Goal: Task Accomplishment & Management: Manage account settings

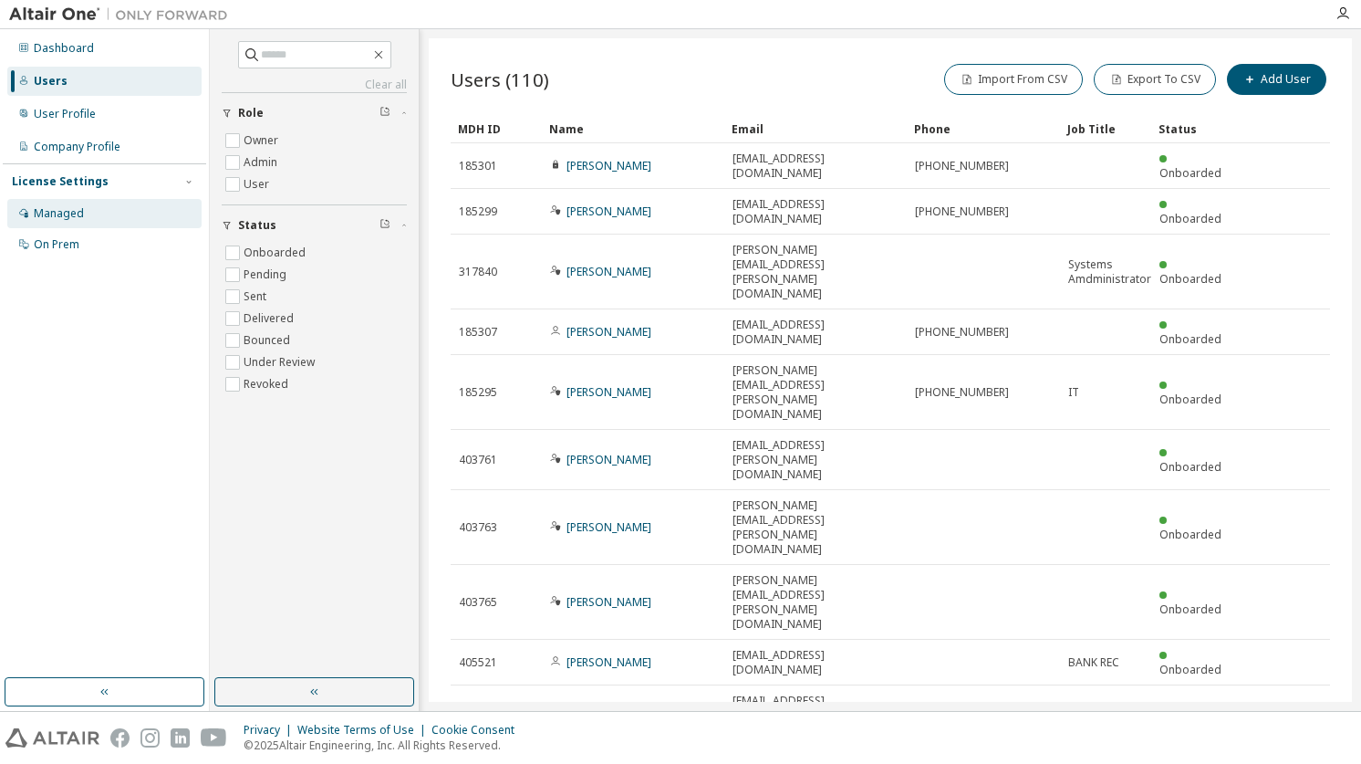
click at [72, 207] on div "Managed" at bounding box center [59, 213] width 50 height 15
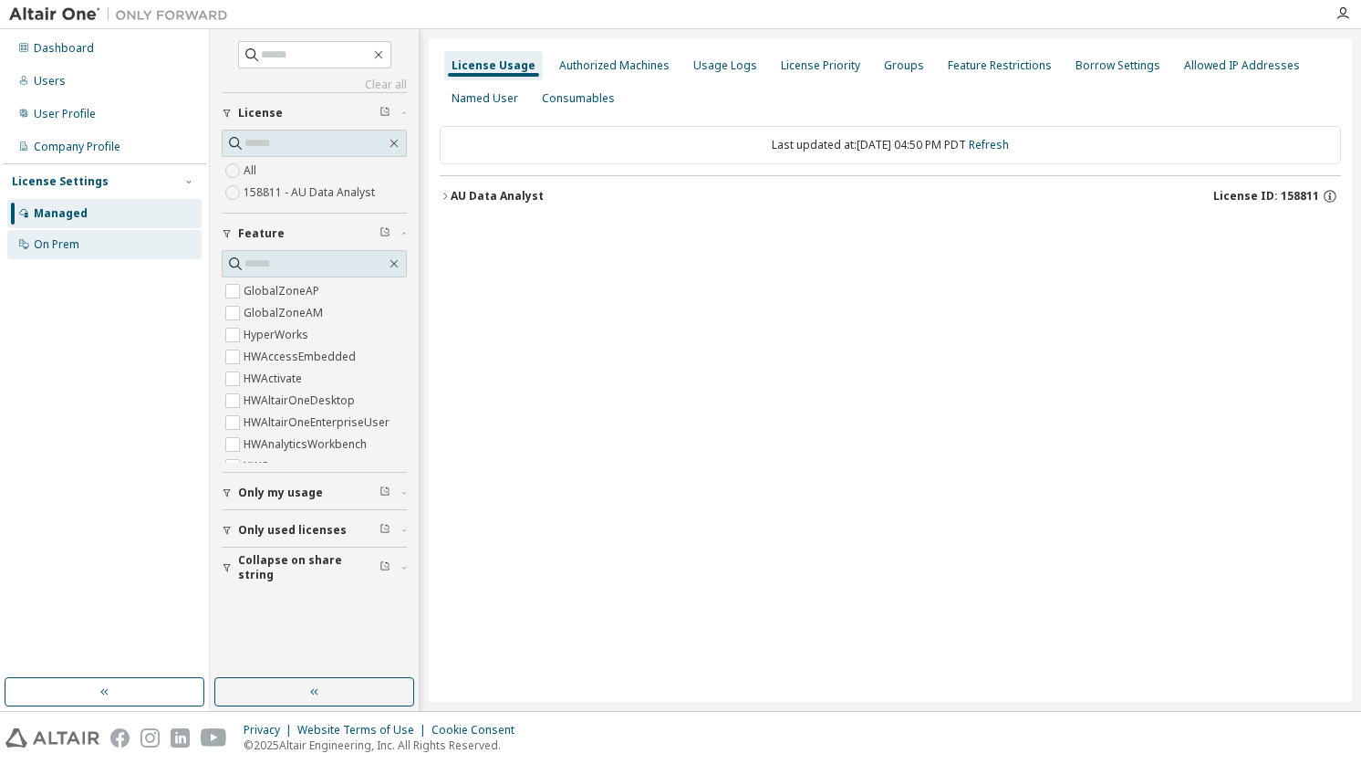
click at [38, 241] on div "On Prem" at bounding box center [57, 244] width 46 height 15
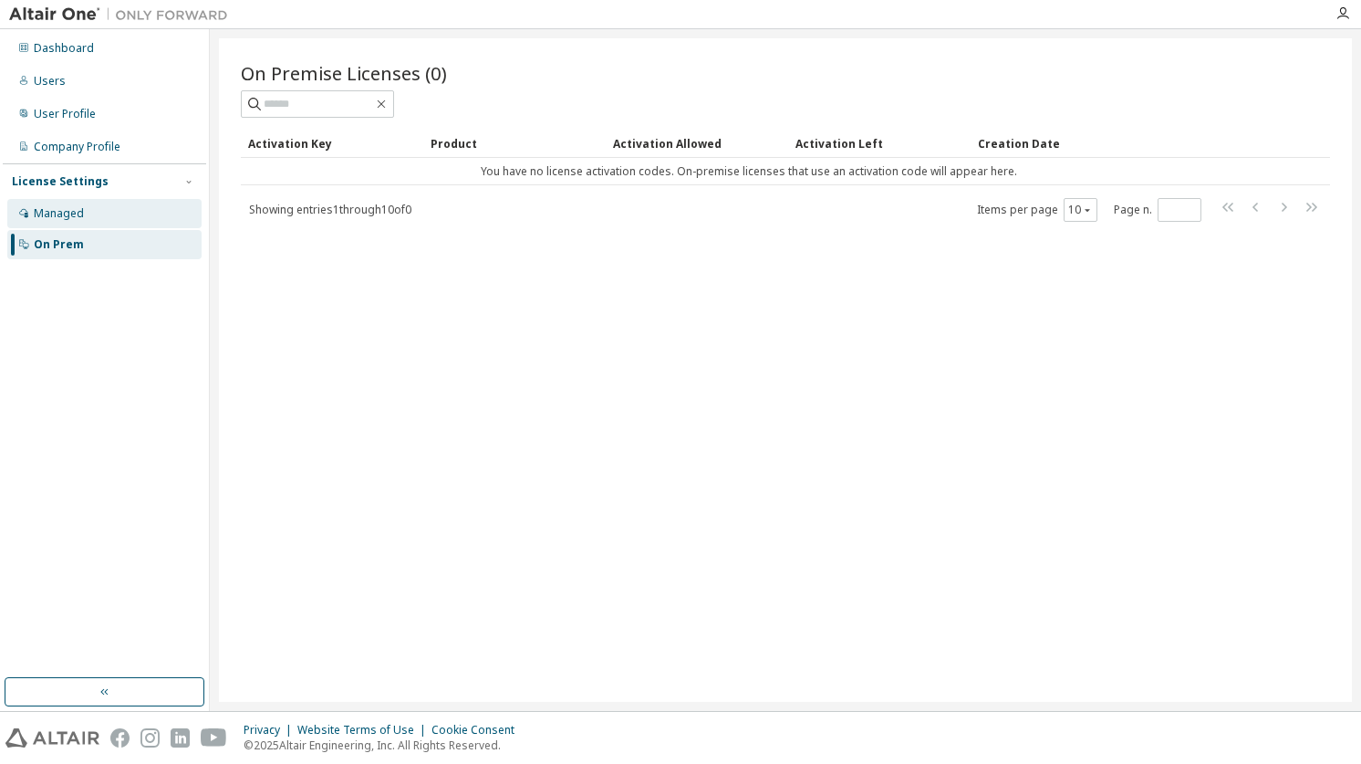
click at [47, 213] on div "Managed" at bounding box center [59, 213] width 50 height 15
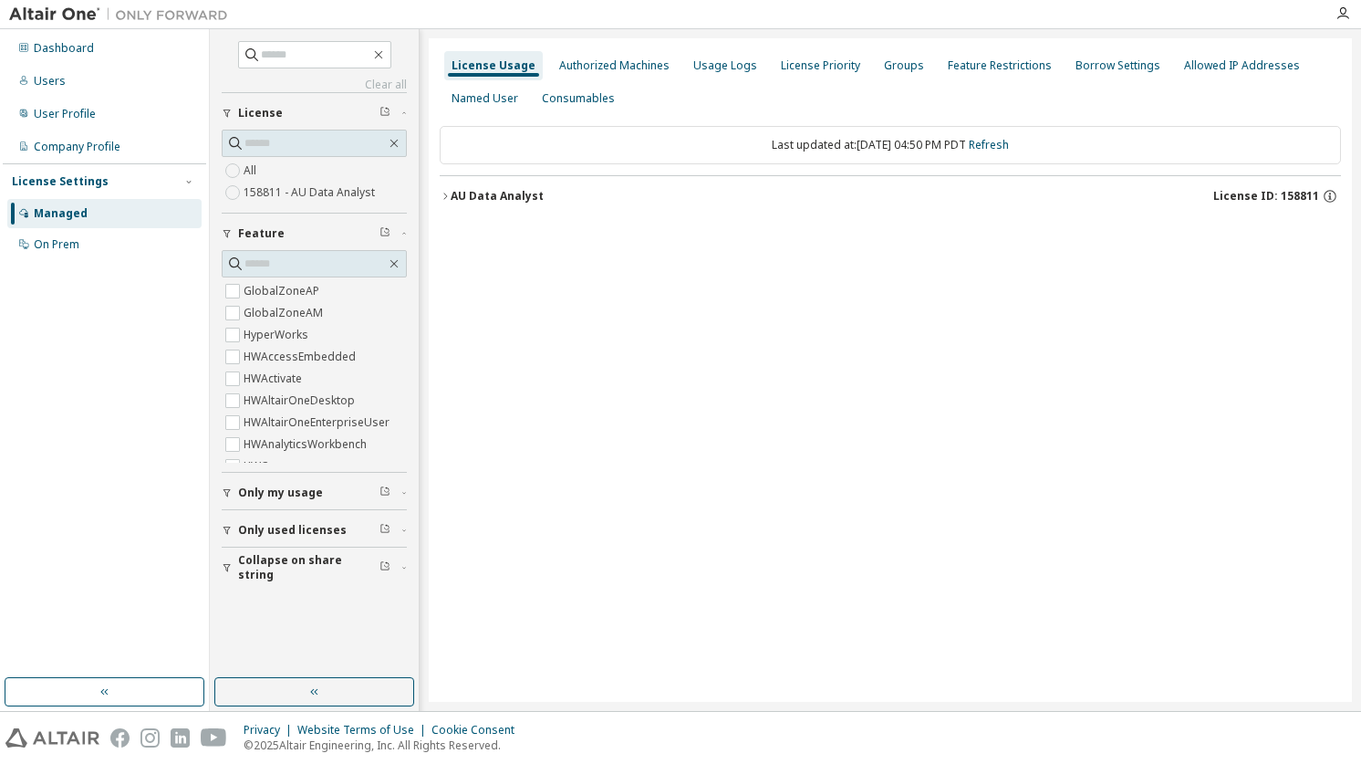
click at [440, 199] on icon "button" at bounding box center [445, 196] width 11 height 11
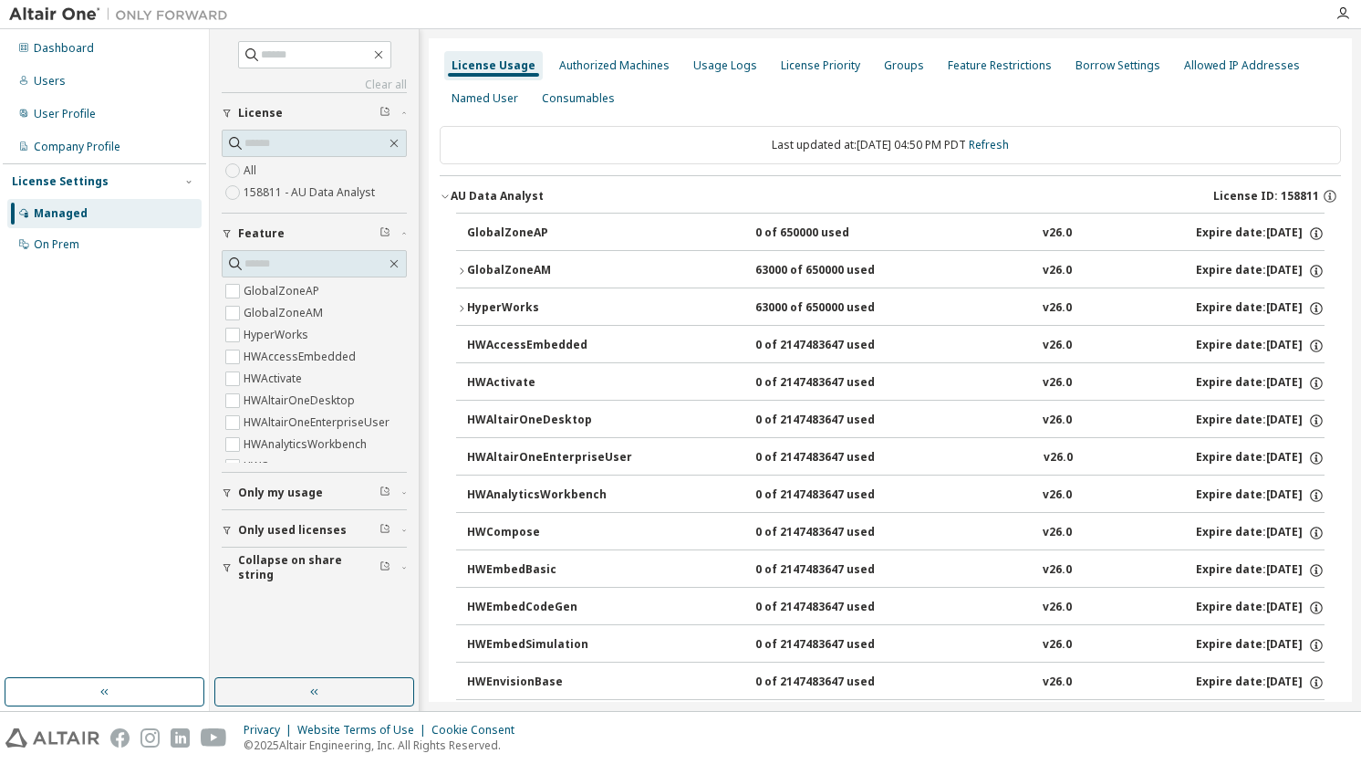
click at [468, 313] on div "HyperWorks" at bounding box center [549, 308] width 164 height 16
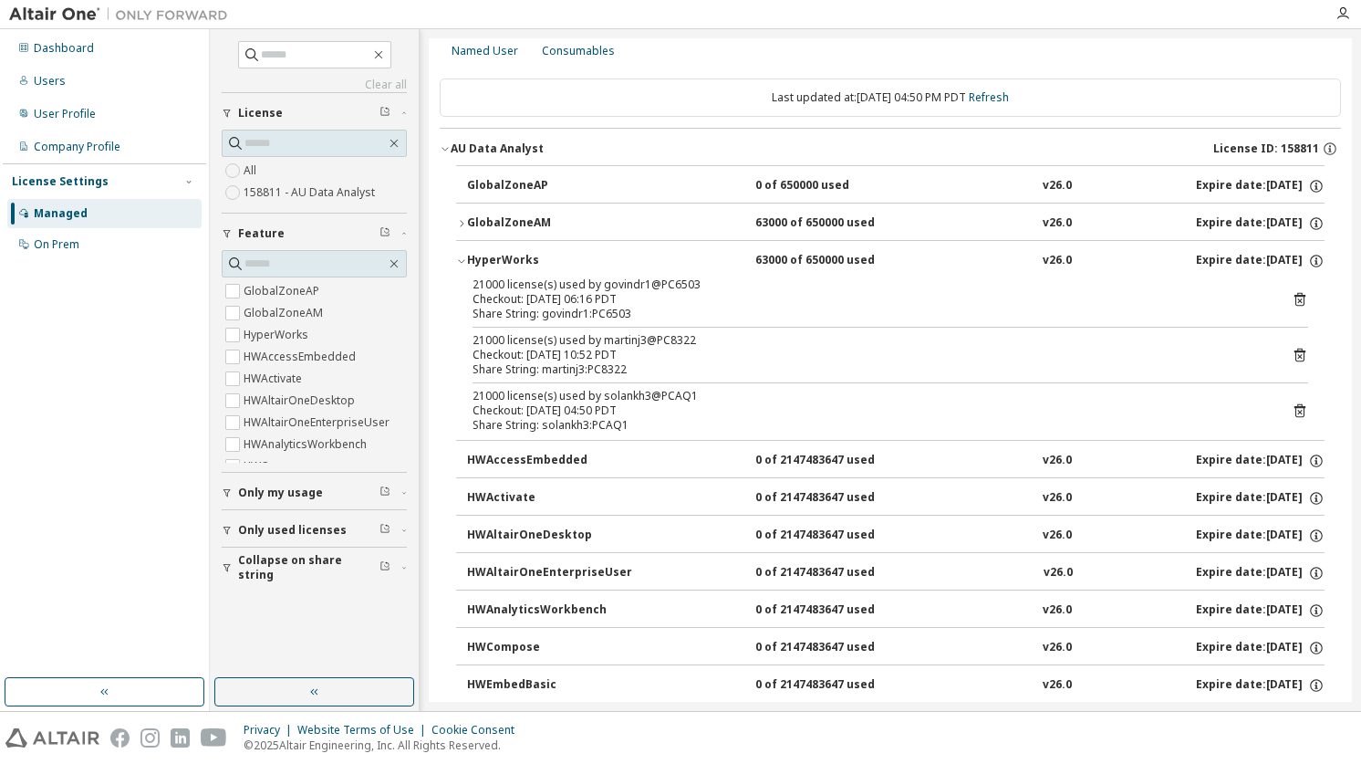
scroll to position [47, 0]
click at [539, 370] on div "Share String: martinj3:PC8322" at bounding box center [869, 370] width 792 height 15
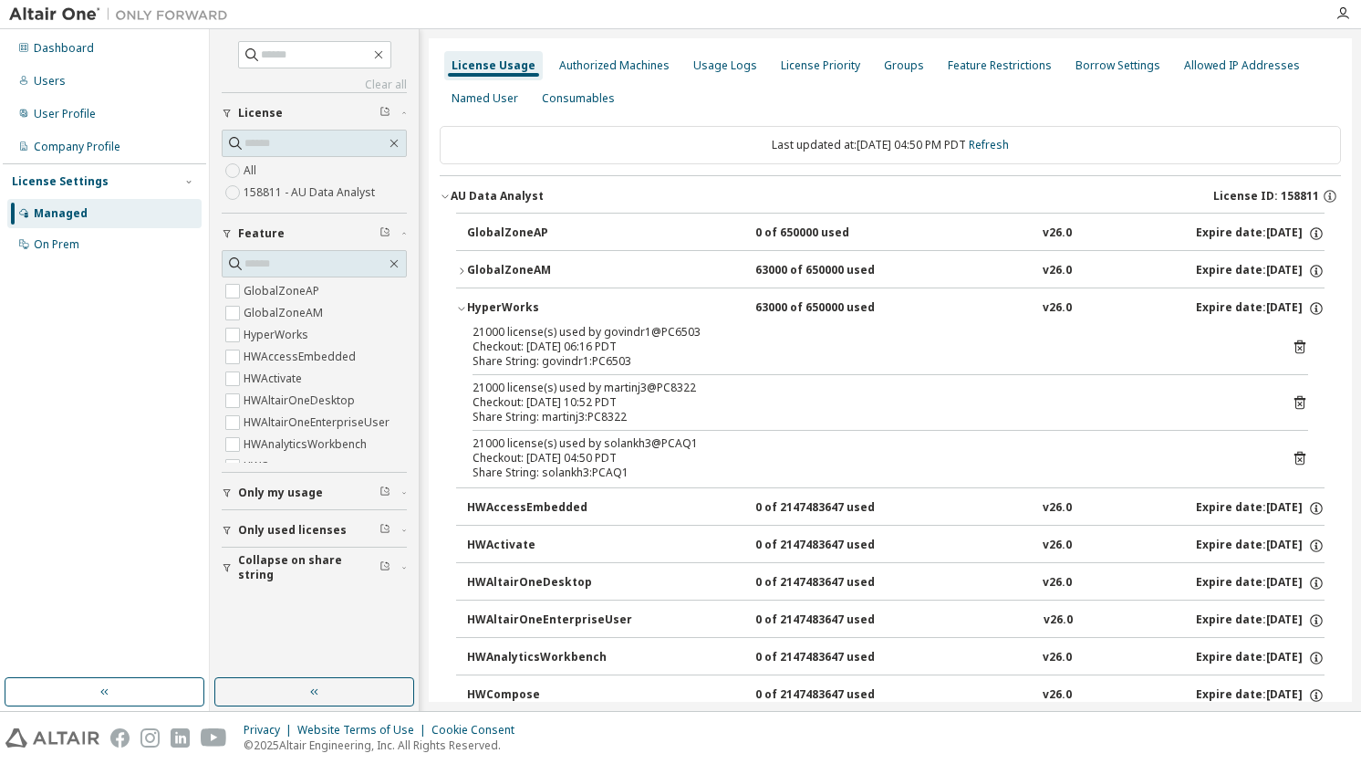
click at [462, 310] on icon "button" at bounding box center [461, 308] width 11 height 11
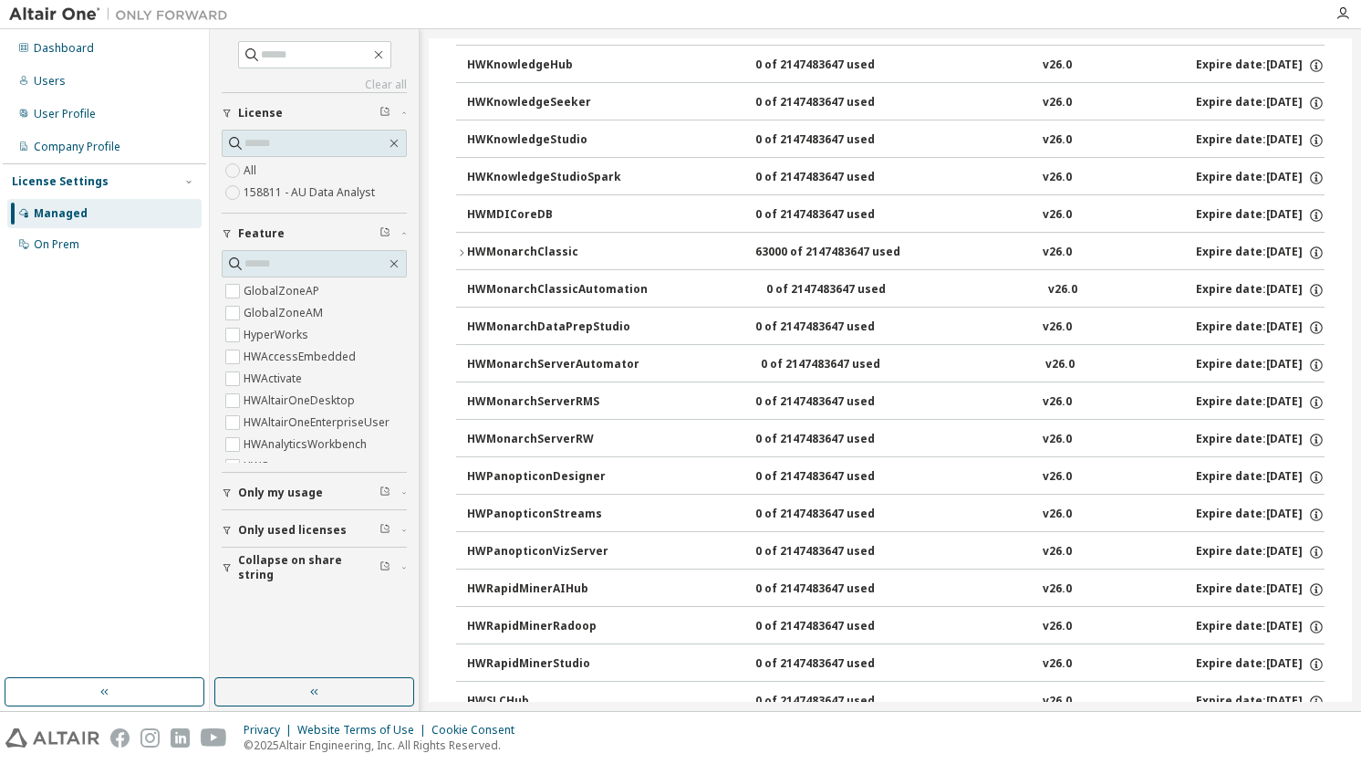
scroll to position [910, 0]
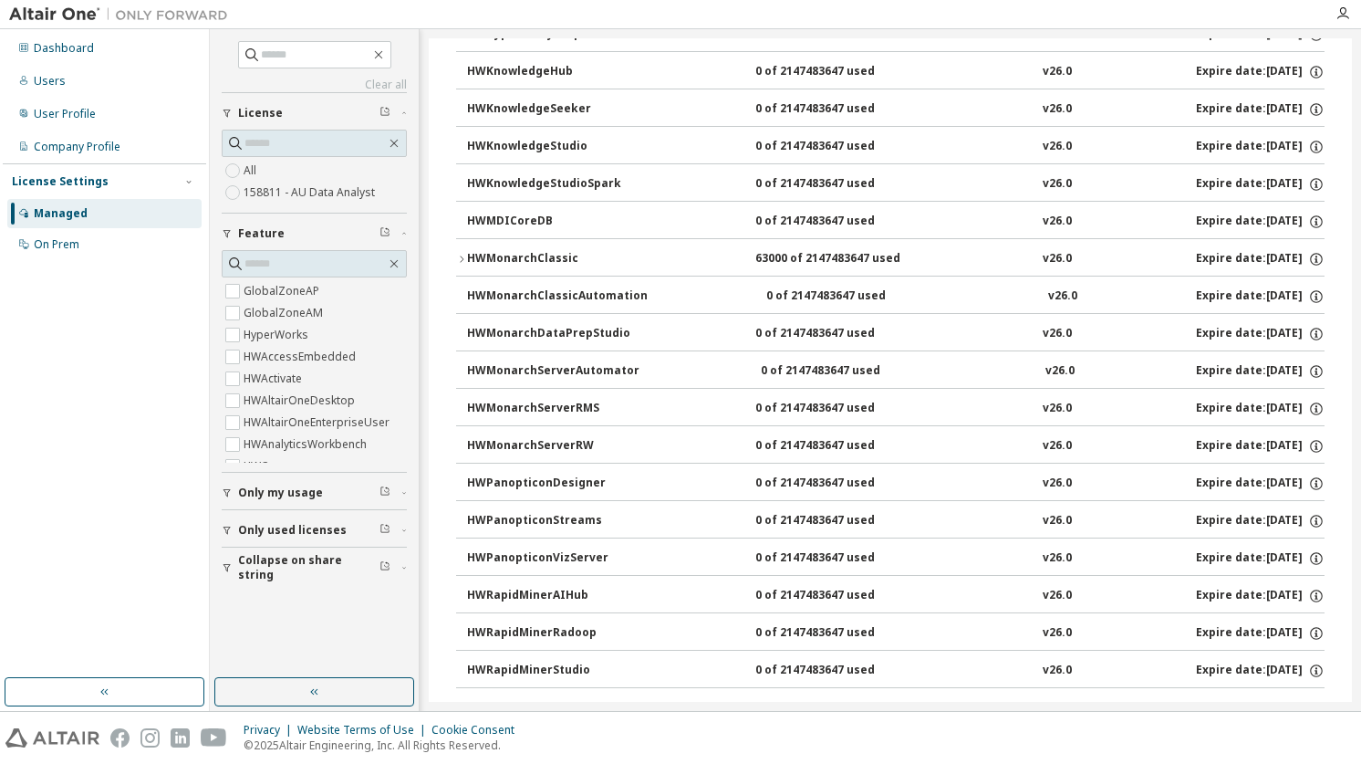
click at [454, 262] on div "GlobalZoneAP 0 of 650000 used v26.0 Expire date: 2025-10-30 GlobalZoneAM 63000 …" at bounding box center [891, 186] width 902 height 1766
click at [456, 262] on icon "button" at bounding box center [461, 259] width 11 height 11
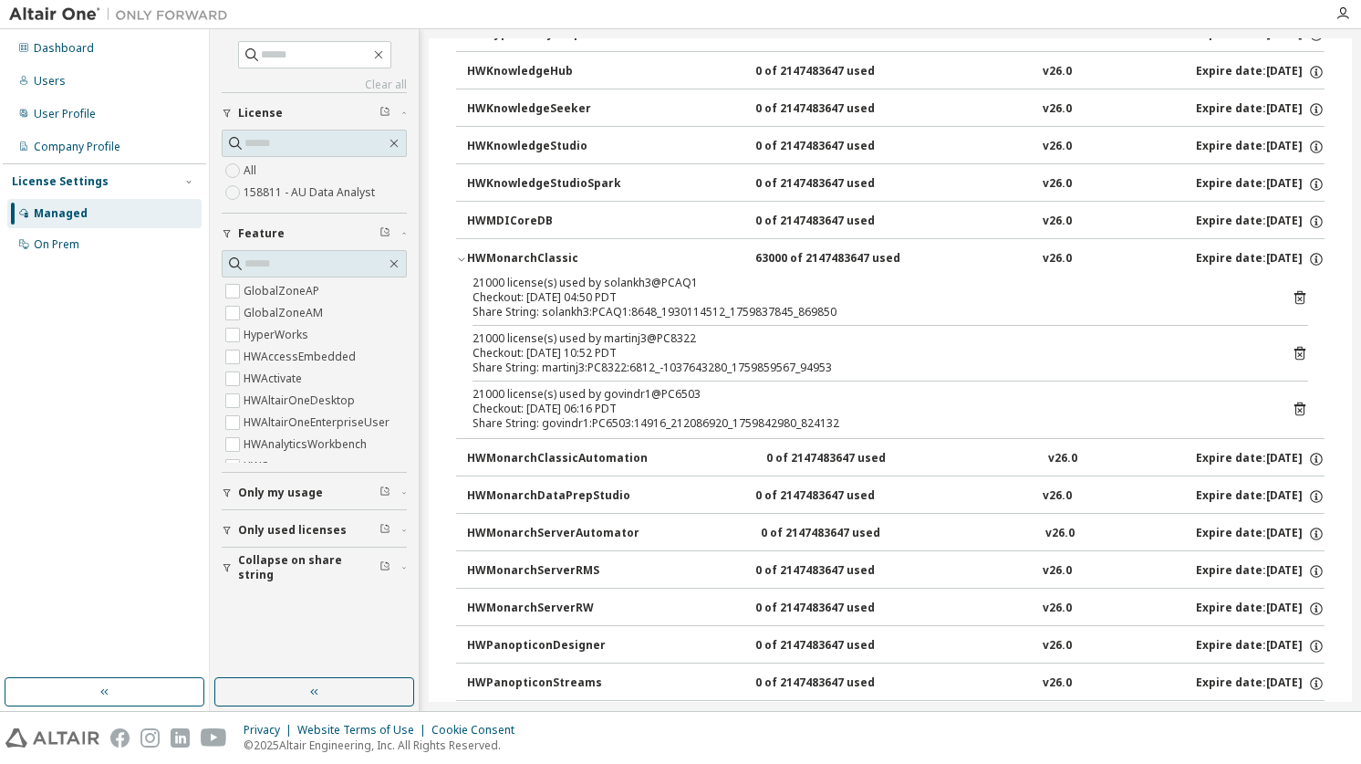
click at [467, 262] on div "HWMonarchClassic" at bounding box center [549, 259] width 164 height 16
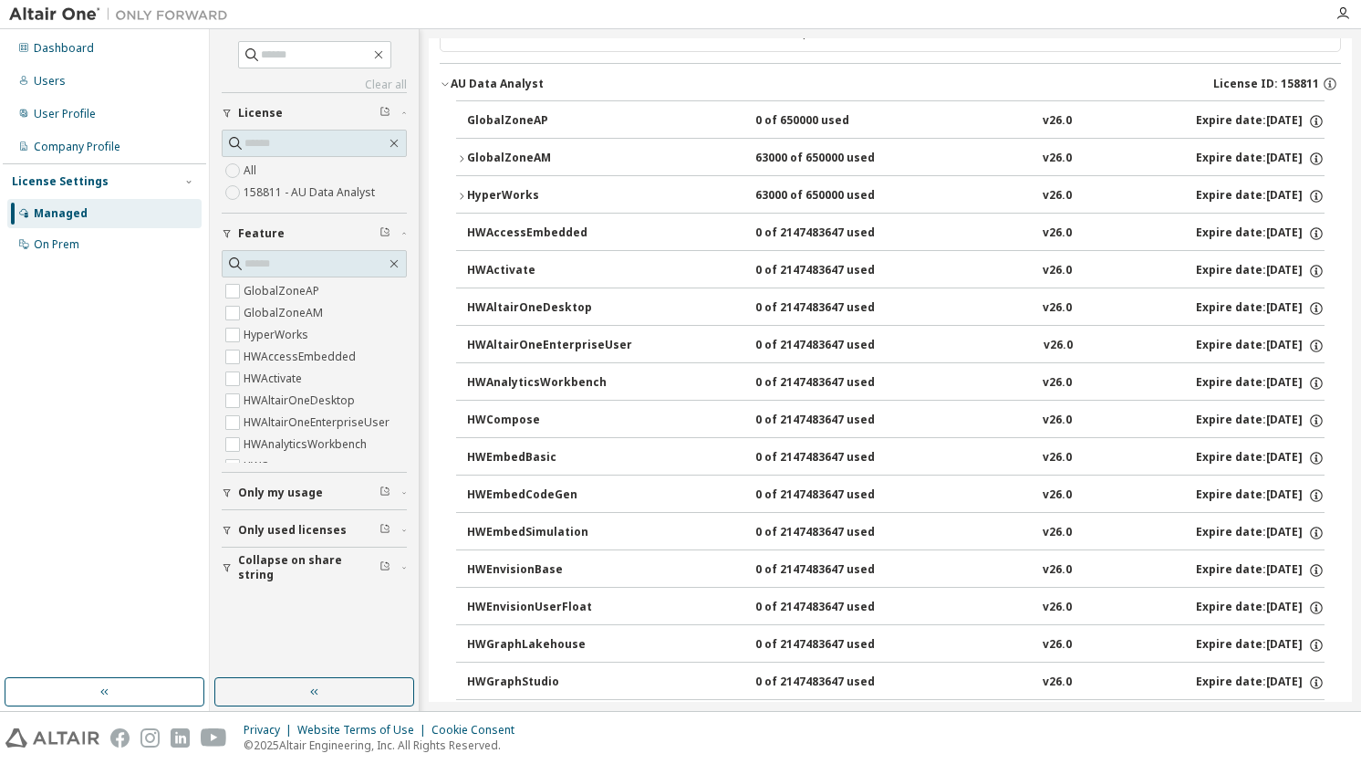
scroll to position [0, 0]
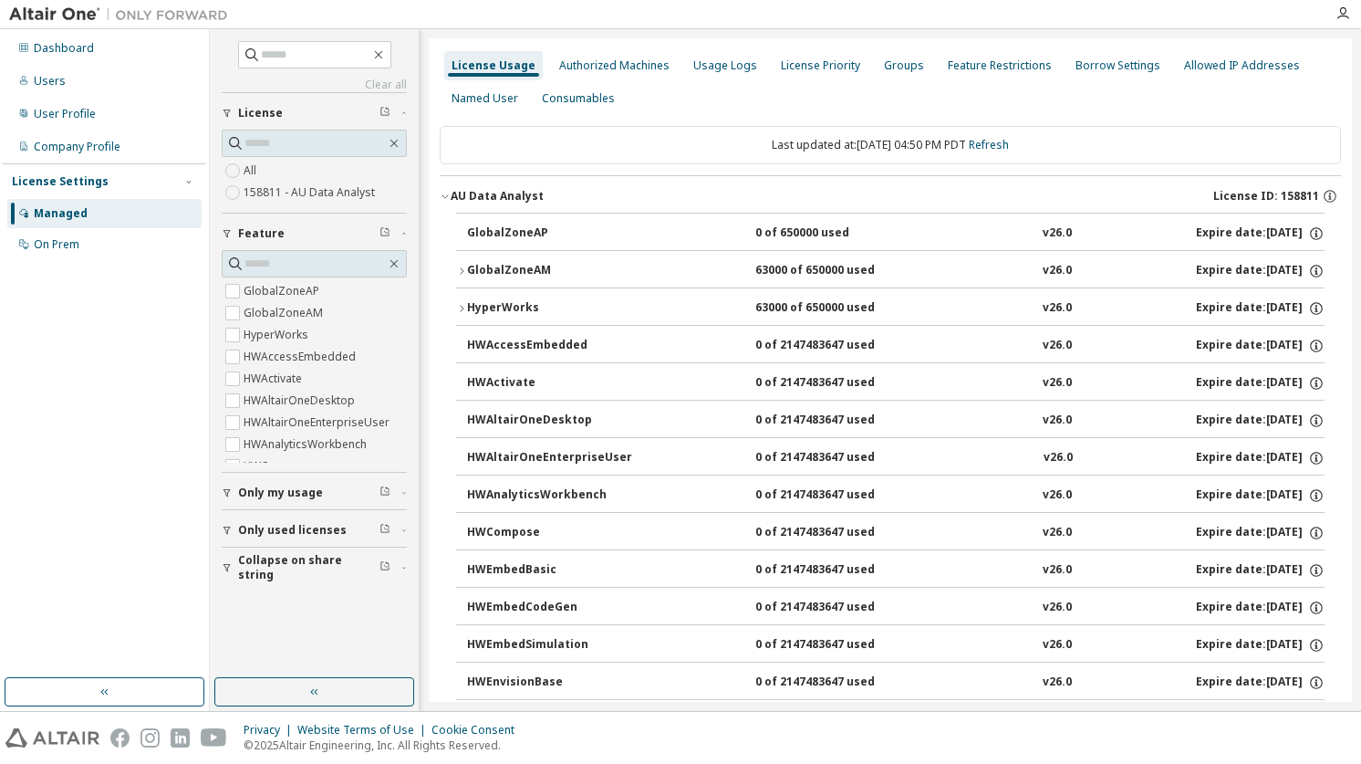
click at [460, 273] on icon "button" at bounding box center [461, 271] width 11 height 11
